Goal: Entertainment & Leisure: Browse casually

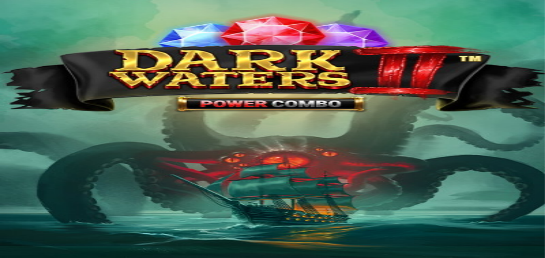
click at [36, 19] on img "Primary" at bounding box center [19, 14] width 34 height 14
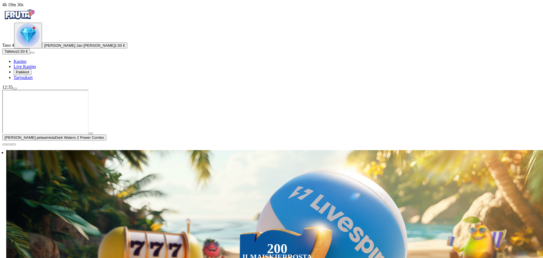
click at [17, 54] on span "Talletus" at bounding box center [11, 51] width 13 height 4
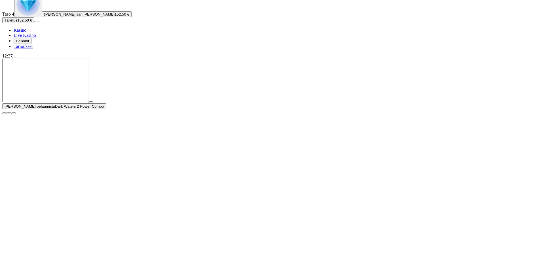
scroll to position [85, 0]
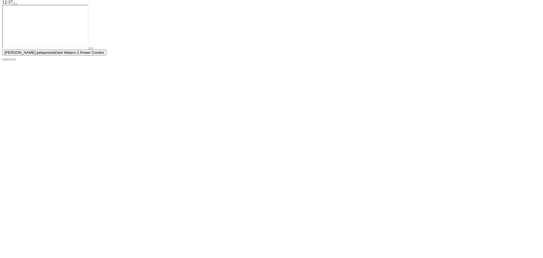
click at [5, 60] on span "close icon" at bounding box center [5, 60] width 0 height 0
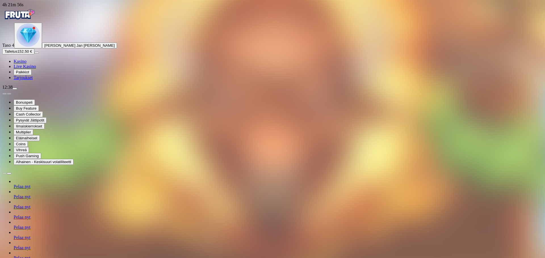
click at [26, 64] on span "Kasino" at bounding box center [20, 61] width 13 height 5
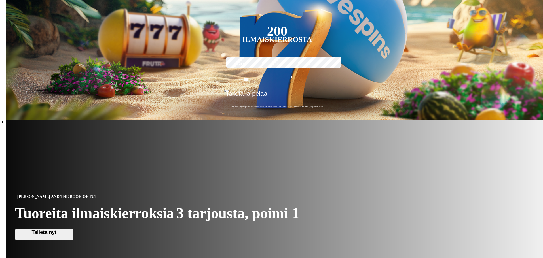
scroll to position [284, 0]
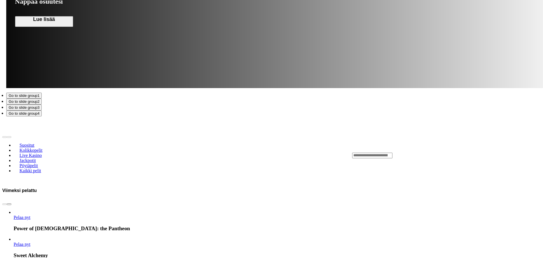
scroll to position [766, 0]
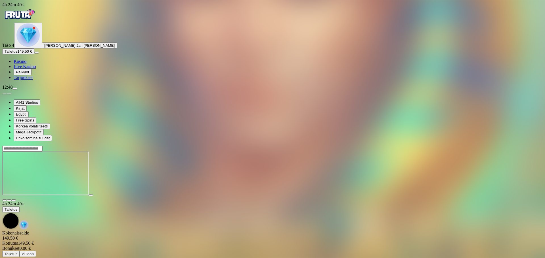
click at [5, 201] on span "close icon" at bounding box center [5, 201] width 0 height 0
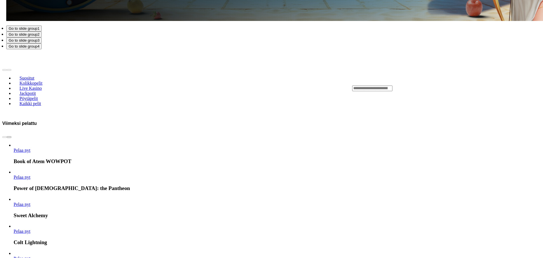
scroll to position [823, 0]
drag, startPoint x: 487, startPoint y: 118, endPoint x: 167, endPoint y: 139, distance: 321.2
drag, startPoint x: 500, startPoint y: 107, endPoint x: 228, endPoint y: 132, distance: 273.1
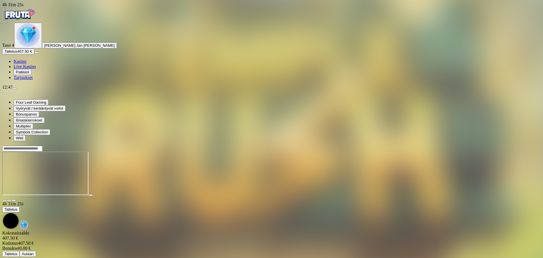
click at [5, 201] on span "close icon" at bounding box center [5, 201] width 0 height 0
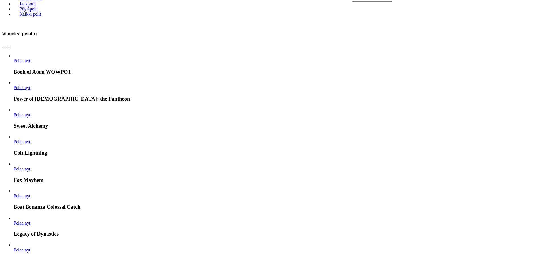
scroll to position [936, 0]
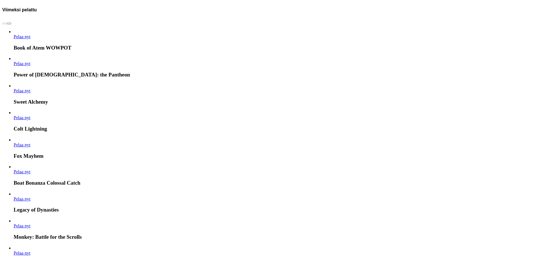
drag, startPoint x: 508, startPoint y: 127, endPoint x: 128, endPoint y: 153, distance: 381.5
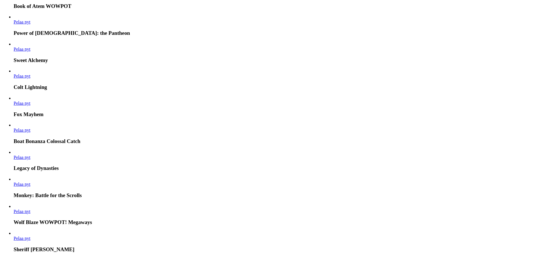
scroll to position [993, 0]
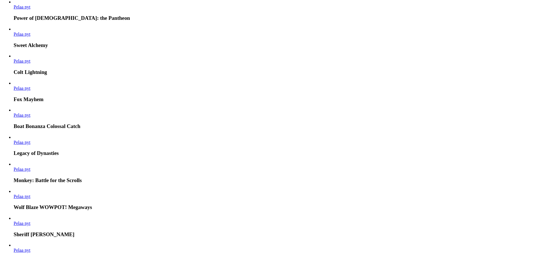
drag, startPoint x: 393, startPoint y: 134, endPoint x: 164, endPoint y: 148, distance: 228.8
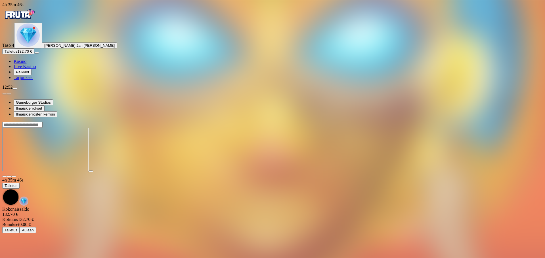
click at [34, 54] on button "Talletus 132.70 €" at bounding box center [18, 52] width 32 height 6
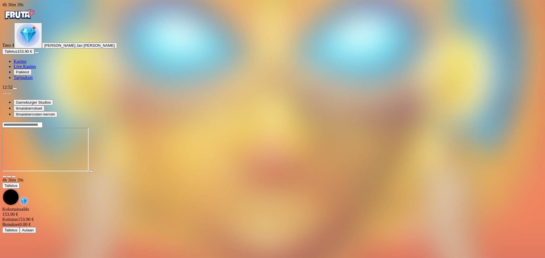
click at [5, 177] on span "close icon" at bounding box center [5, 177] width 0 height 0
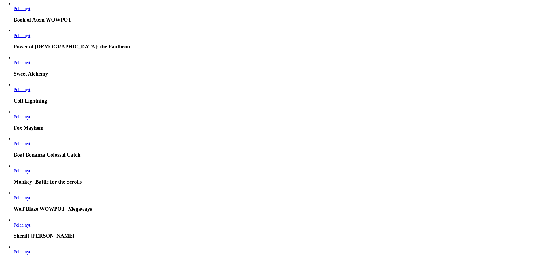
scroll to position [964, 0]
drag, startPoint x: 389, startPoint y: 72, endPoint x: 117, endPoint y: 117, distance: 274.9
drag, startPoint x: 173, startPoint y: 182, endPoint x: 78, endPoint y: 178, distance: 95.4
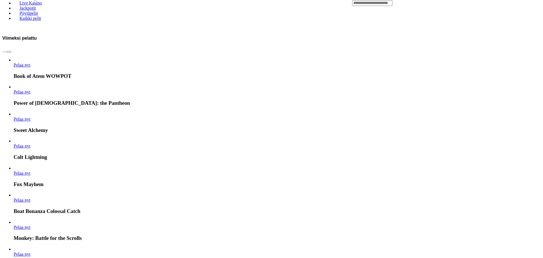
scroll to position [879, 0]
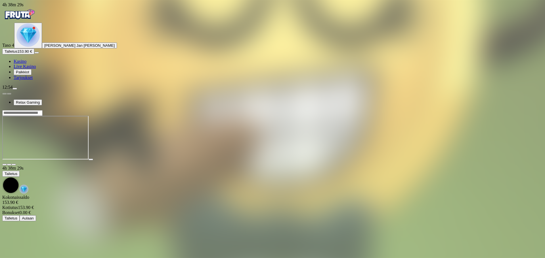
click at [5, 165] on span "close icon" at bounding box center [5, 165] width 0 height 0
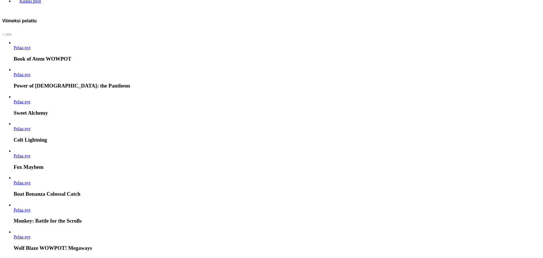
scroll to position [936, 0]
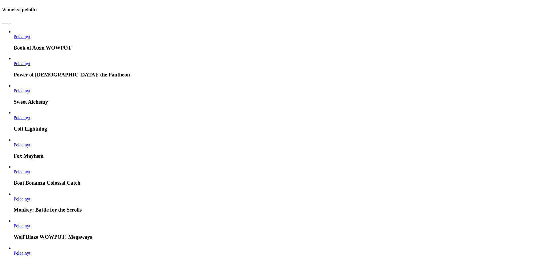
drag, startPoint x: 402, startPoint y: 183, endPoint x: 108, endPoint y: 202, distance: 295.0
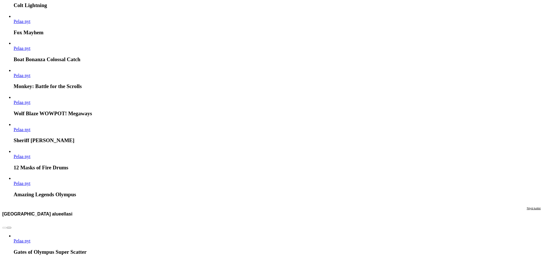
scroll to position [1078, 0]
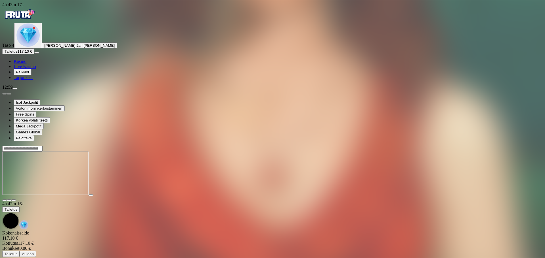
click at [5, 201] on span "close icon" at bounding box center [5, 201] width 0 height 0
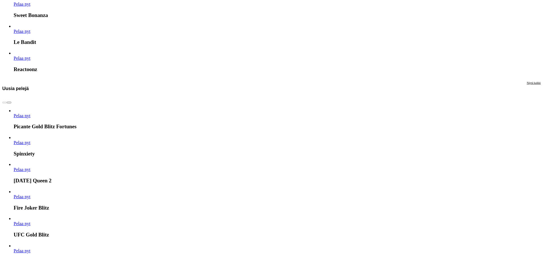
scroll to position [1475, 0]
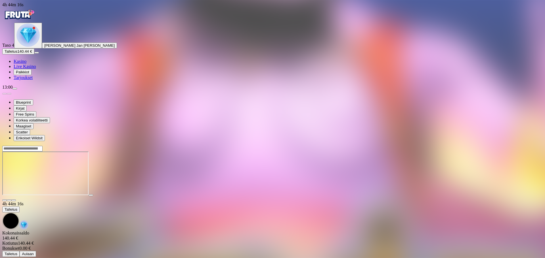
click at [5, 201] on span "close icon" at bounding box center [5, 201] width 0 height 0
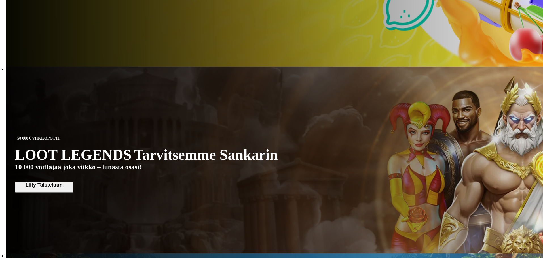
scroll to position [397, 0]
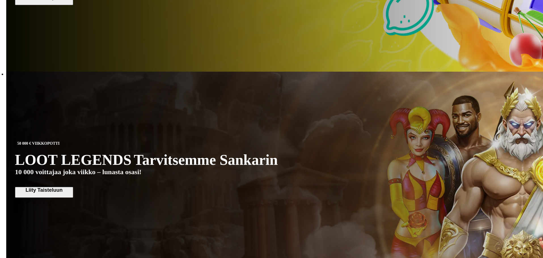
drag, startPoint x: 492, startPoint y: 98, endPoint x: 303, endPoint y: 115, distance: 188.9
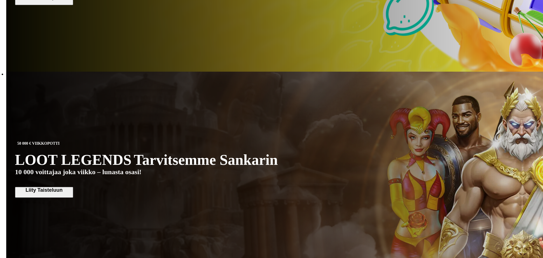
drag, startPoint x: 168, startPoint y: 102, endPoint x: 471, endPoint y: 96, distance: 303.8
drag, startPoint x: 182, startPoint y: 98, endPoint x: 347, endPoint y: 95, distance: 164.5
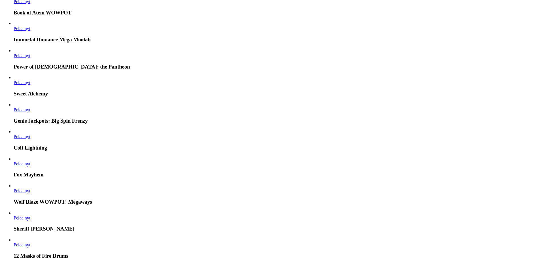
scroll to position [964, 0]
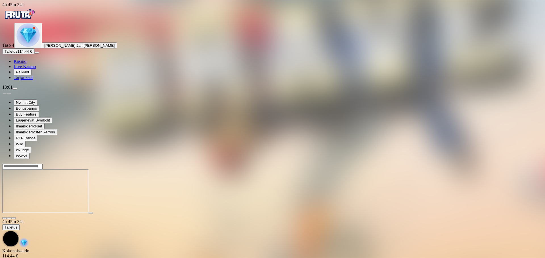
click at [26, 64] on span "Kasino" at bounding box center [20, 61] width 13 height 5
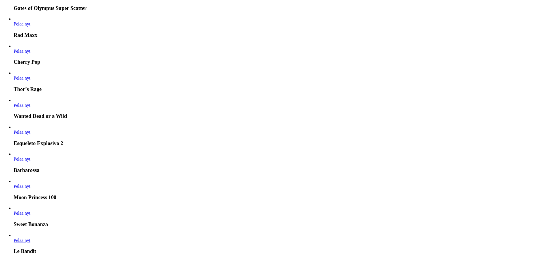
scroll to position [1361, 0]
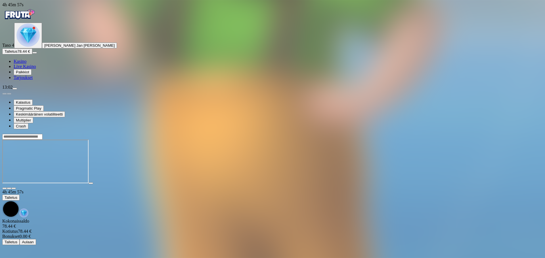
click at [24, 64] on span "Kasino" at bounding box center [20, 61] width 13 height 5
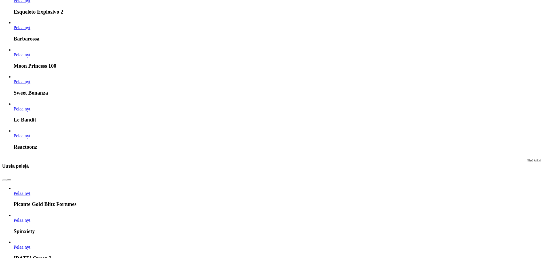
scroll to position [1496, 0]
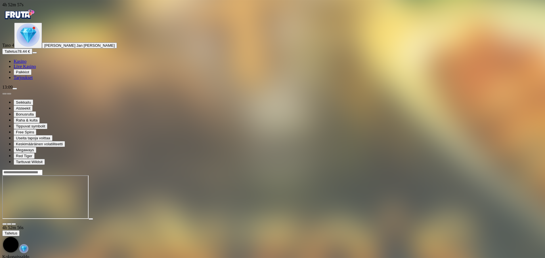
click at [5, 224] on span "close icon" at bounding box center [5, 224] width 0 height 0
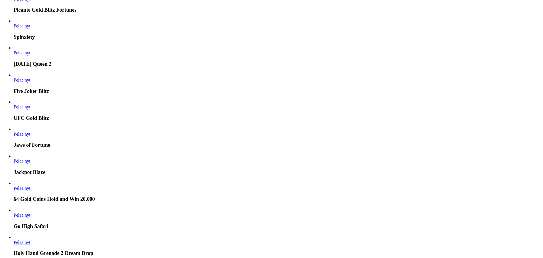
scroll to position [1645, 0]
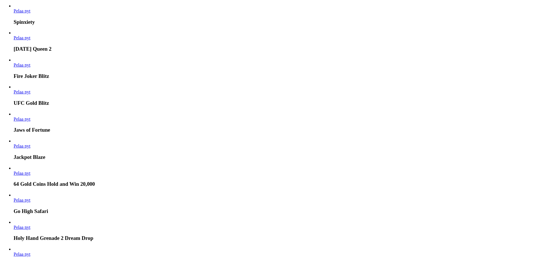
drag, startPoint x: 481, startPoint y: 98, endPoint x: 167, endPoint y: 120, distance: 314.5
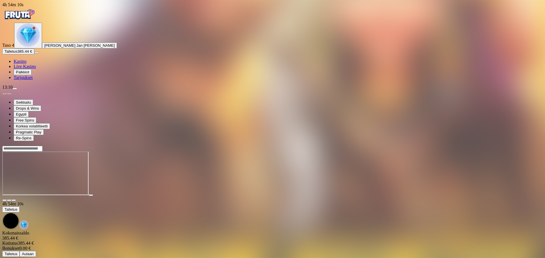
click at [5, 201] on span "close icon" at bounding box center [5, 201] width 0 height 0
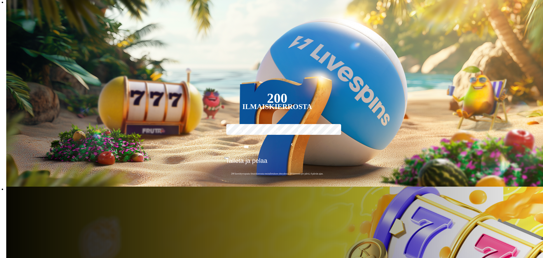
scroll to position [255, 0]
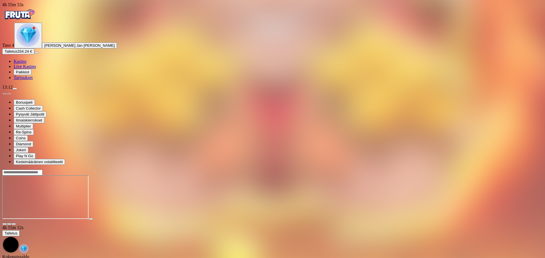
click at [5, 224] on span "close icon" at bounding box center [5, 224] width 0 height 0
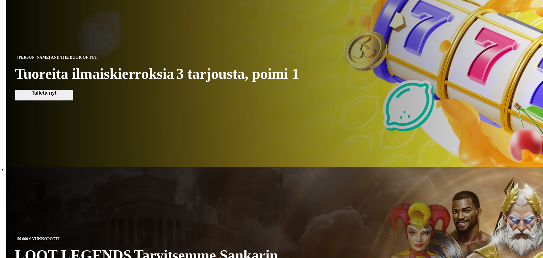
scroll to position [312, 0]
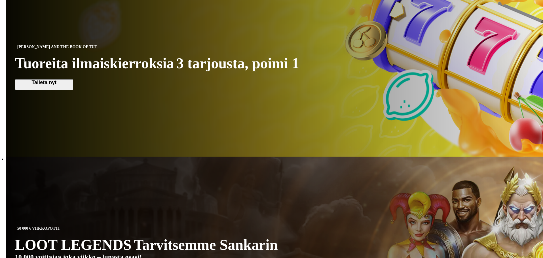
drag, startPoint x: 437, startPoint y: 94, endPoint x: 154, endPoint y: 109, distance: 282.9
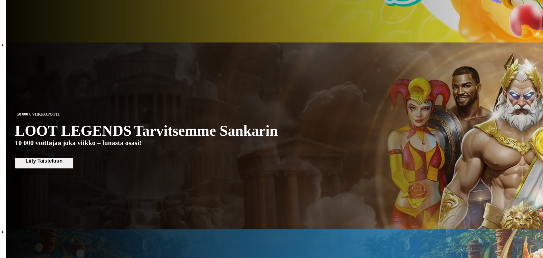
scroll to position [454, 0]
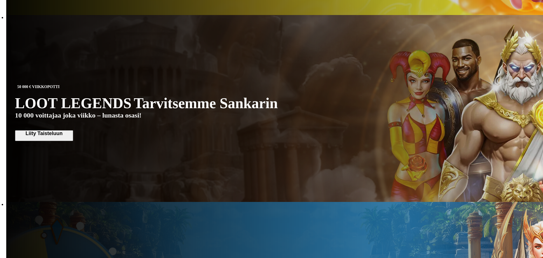
drag, startPoint x: 444, startPoint y: 87, endPoint x: 166, endPoint y: 134, distance: 282.1
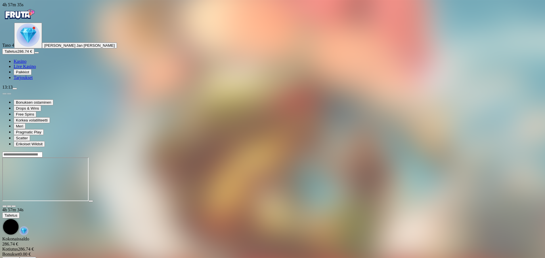
click at [5, 206] on span "close icon" at bounding box center [5, 206] width 0 height 0
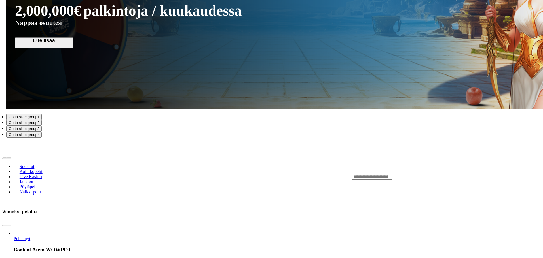
scroll to position [823, 0]
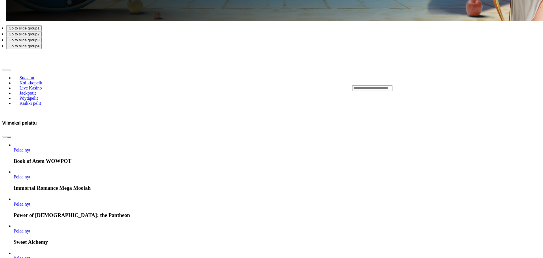
drag, startPoint x: 391, startPoint y: 125, endPoint x: 155, endPoint y: 114, distance: 237.1
drag, startPoint x: 322, startPoint y: 144, endPoint x: 214, endPoint y: 147, distance: 107.8
